Goal: Download file/media

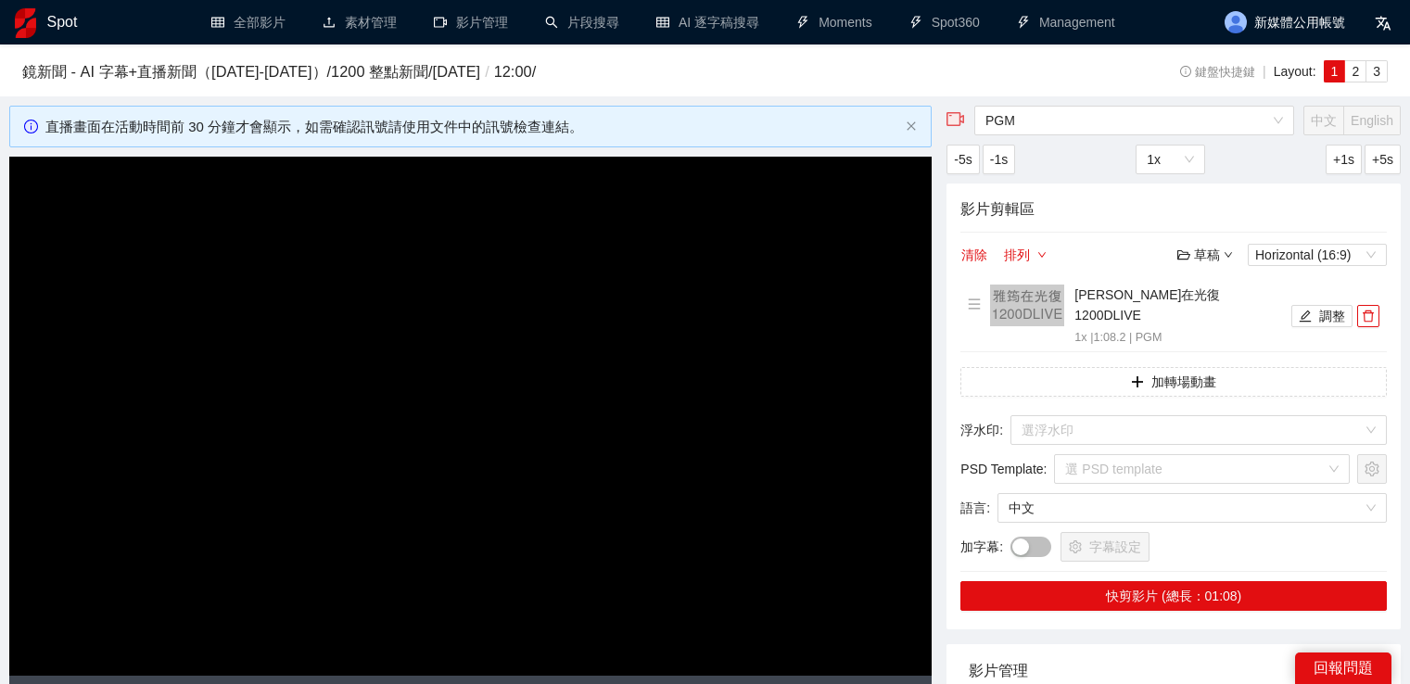
scroll to position [1297, 0]
click at [667, 408] on video "Video Player" at bounding box center [470, 416] width 922 height 519
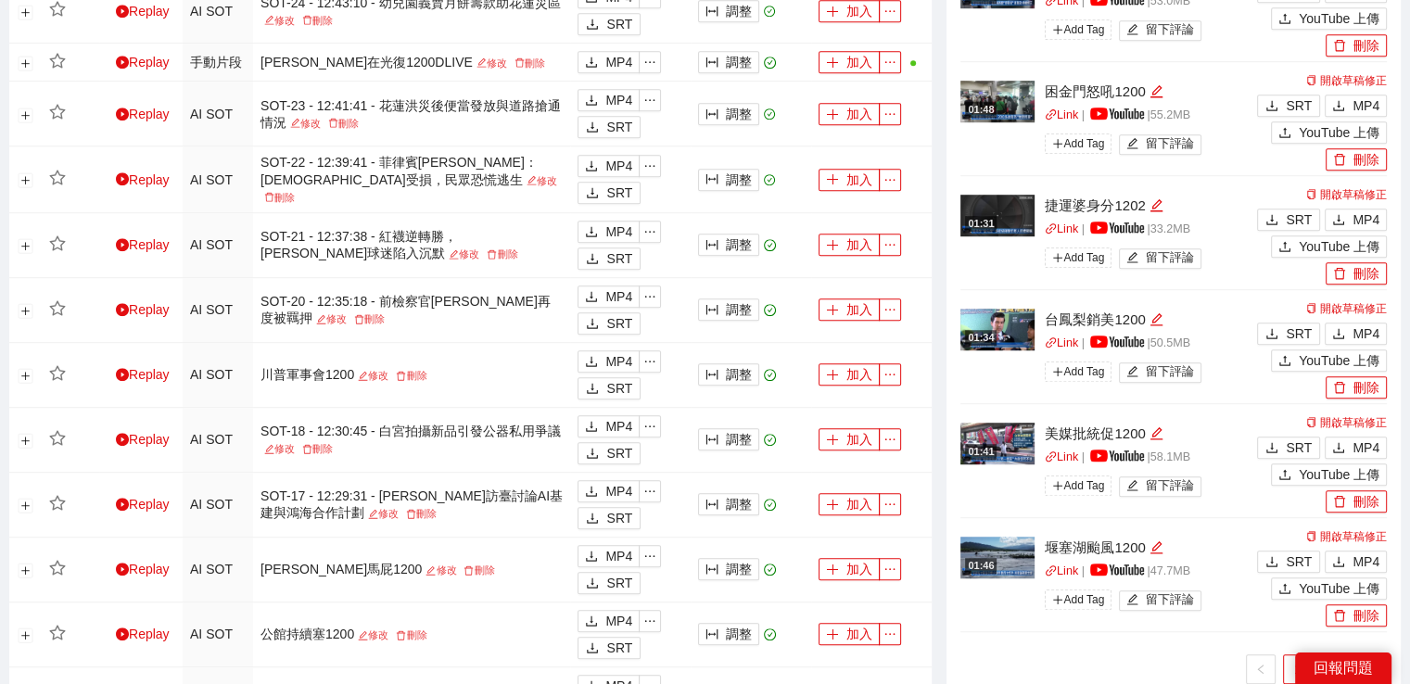
scroll to position [1297, 0]
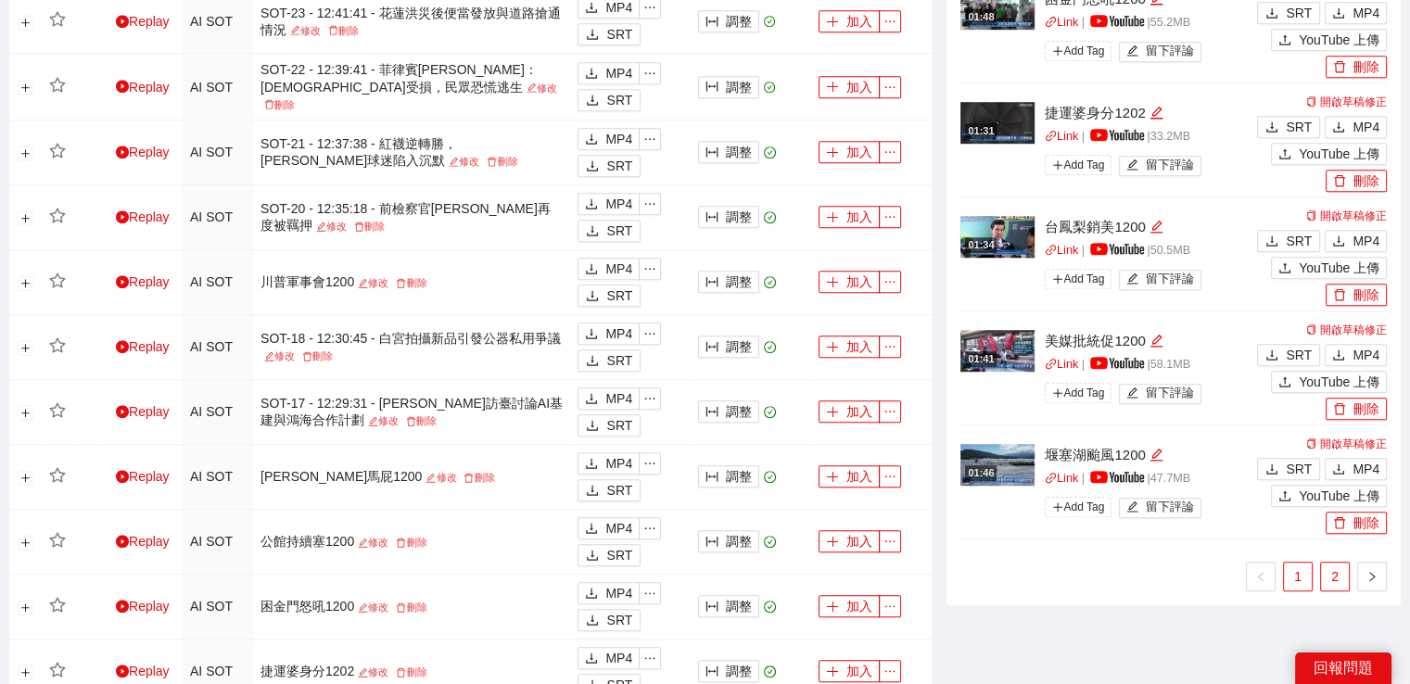
click at [1338, 563] on link "2" at bounding box center [1335, 577] width 28 height 28
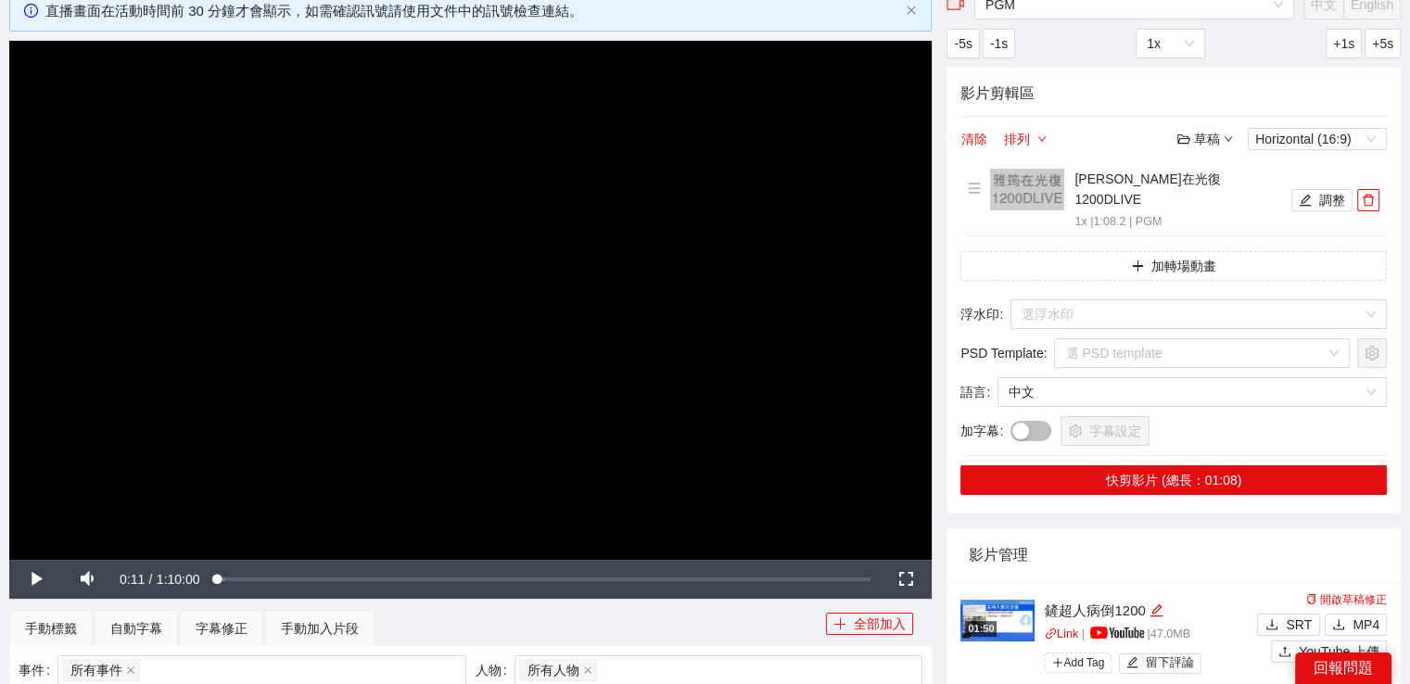
scroll to position [0, 0]
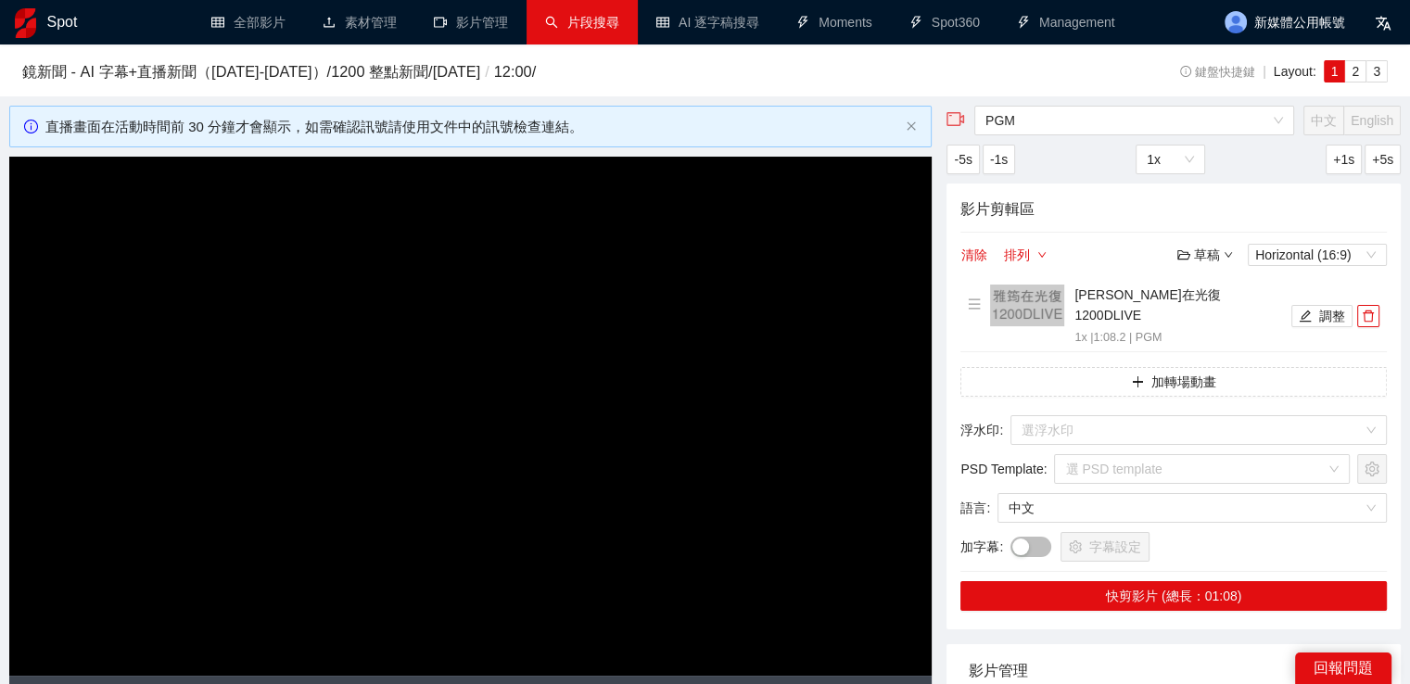
drag, startPoint x: 558, startPoint y: 23, endPoint x: 528, endPoint y: 35, distance: 32.0
click at [557, 23] on link "片段搜尋" at bounding box center [582, 22] width 74 height 15
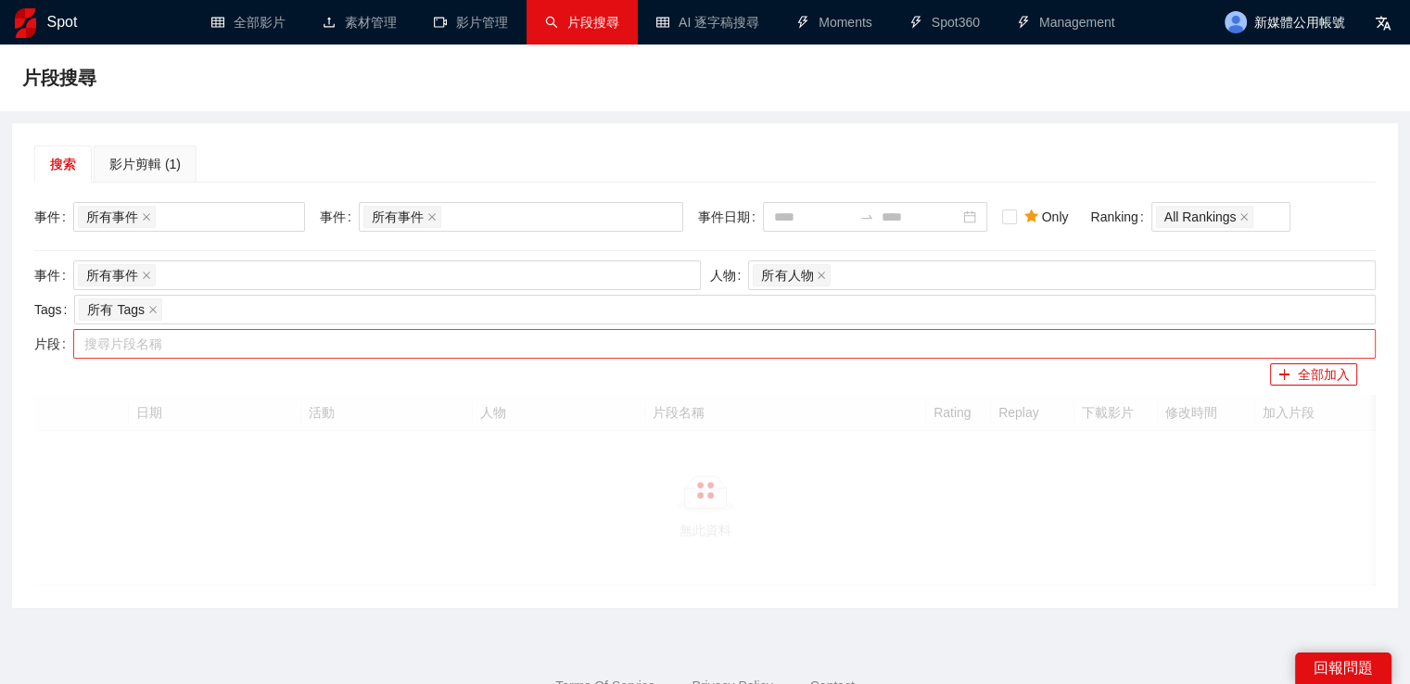
click at [435, 342] on div at bounding box center [715, 344] width 1274 height 22
type input "*"
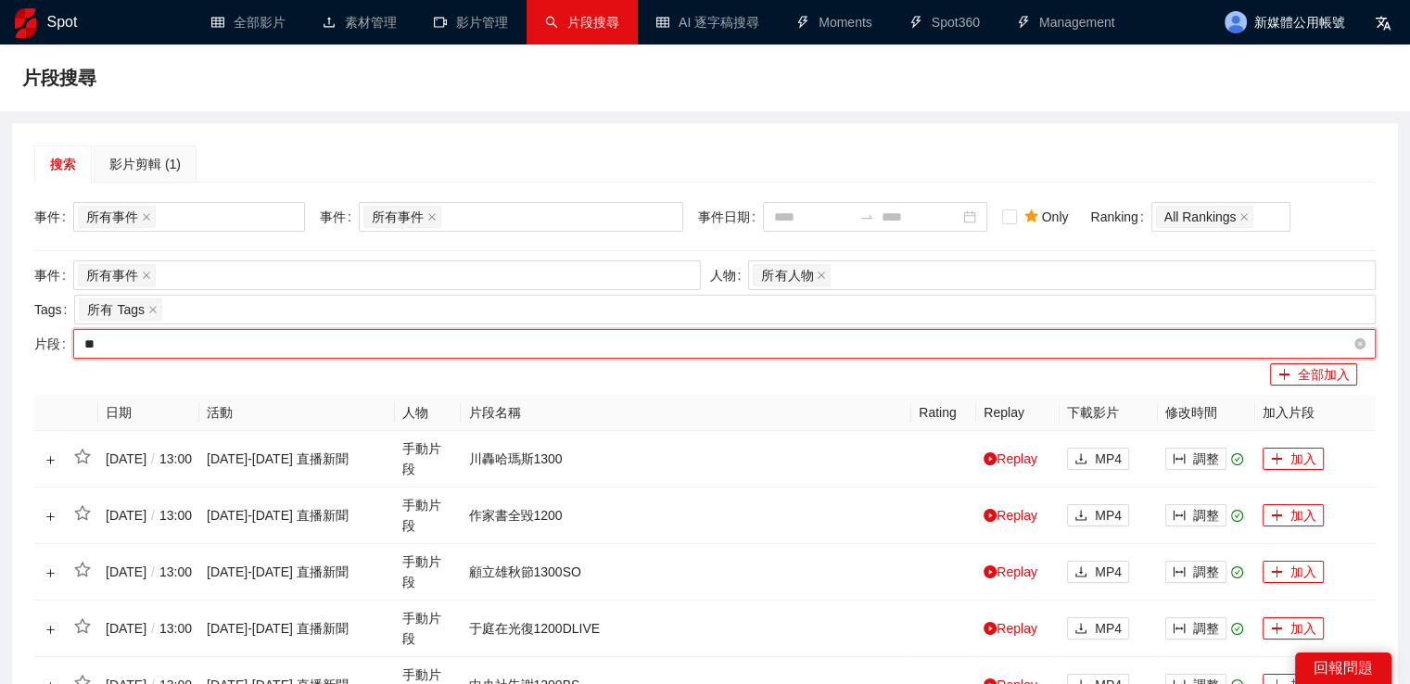
type input "*"
type input "***"
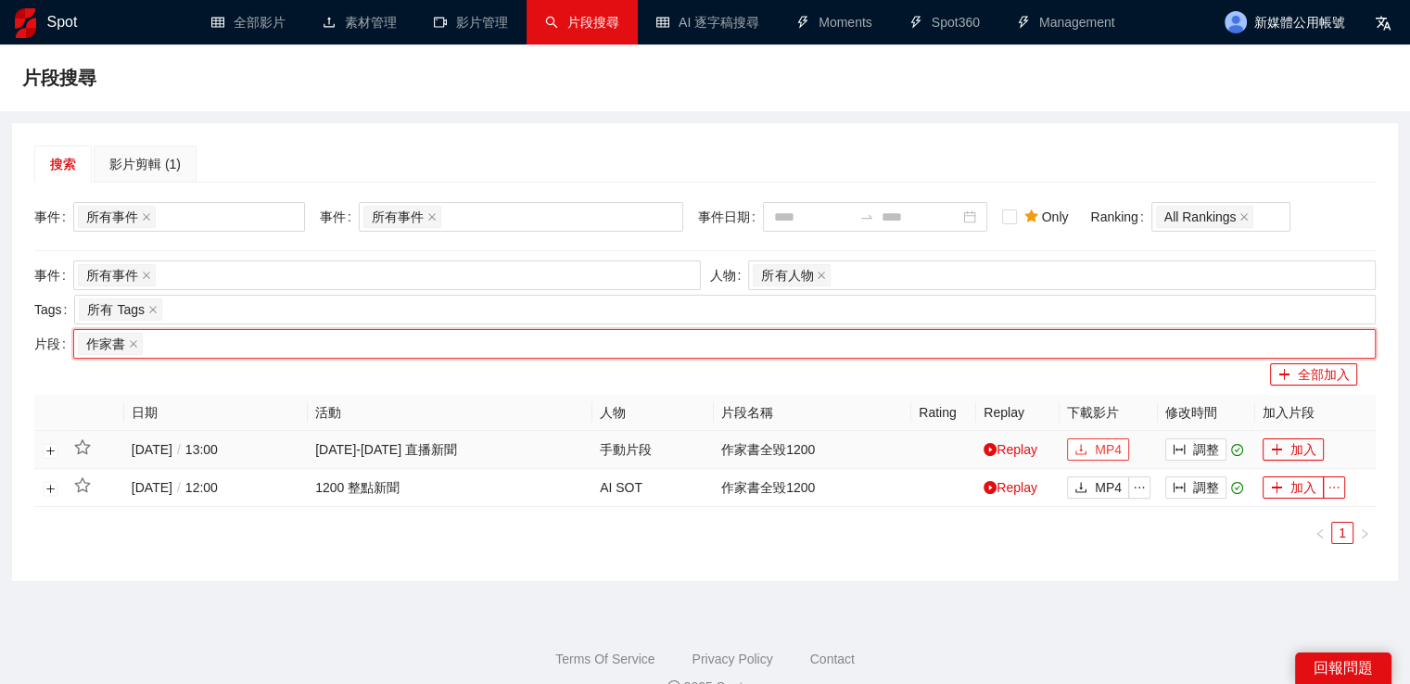
click at [1074, 449] on button "MP4" at bounding box center [1098, 449] width 62 height 22
